Goal: Task Accomplishment & Management: Manage account settings

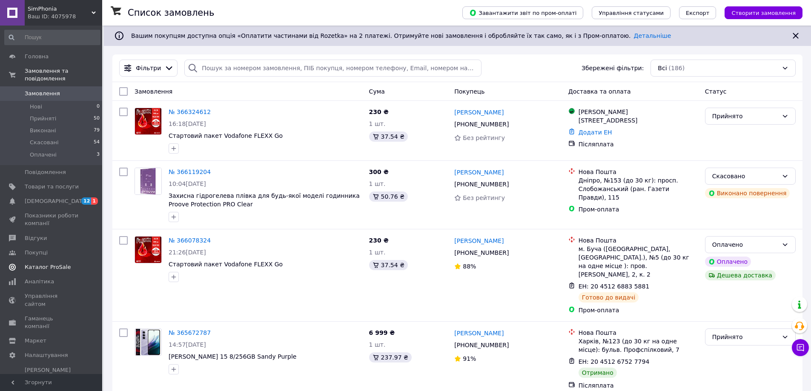
click at [56, 263] on span "Каталог ProSale" at bounding box center [48, 267] width 46 height 8
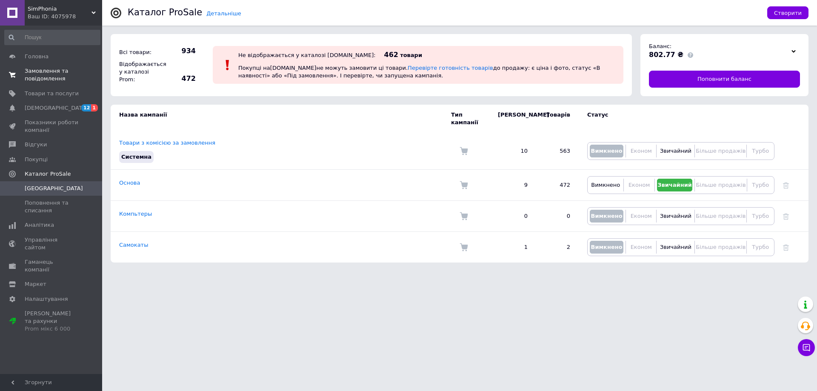
click at [48, 68] on span "Замовлення та повідомлення" at bounding box center [52, 74] width 54 height 15
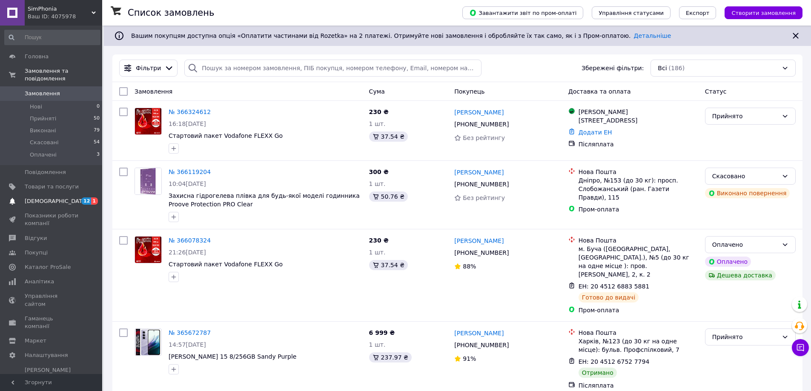
click at [47, 197] on span "[DEMOGRAPHIC_DATA]" at bounding box center [56, 201] width 63 height 8
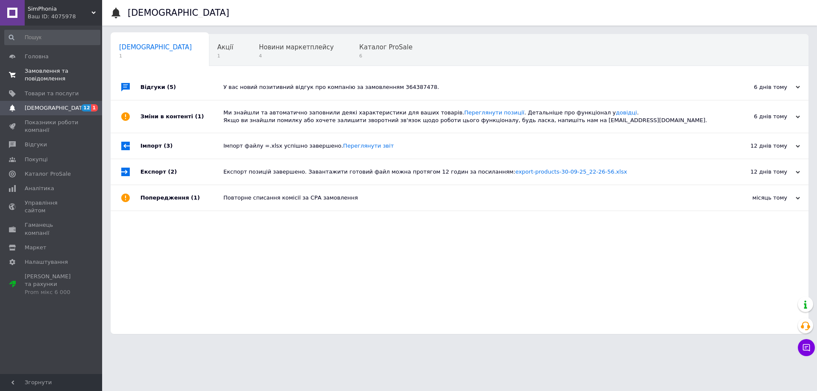
click at [59, 74] on span "Замовлення та повідомлення" at bounding box center [52, 74] width 54 height 15
